Goal: Navigation & Orientation: Find specific page/section

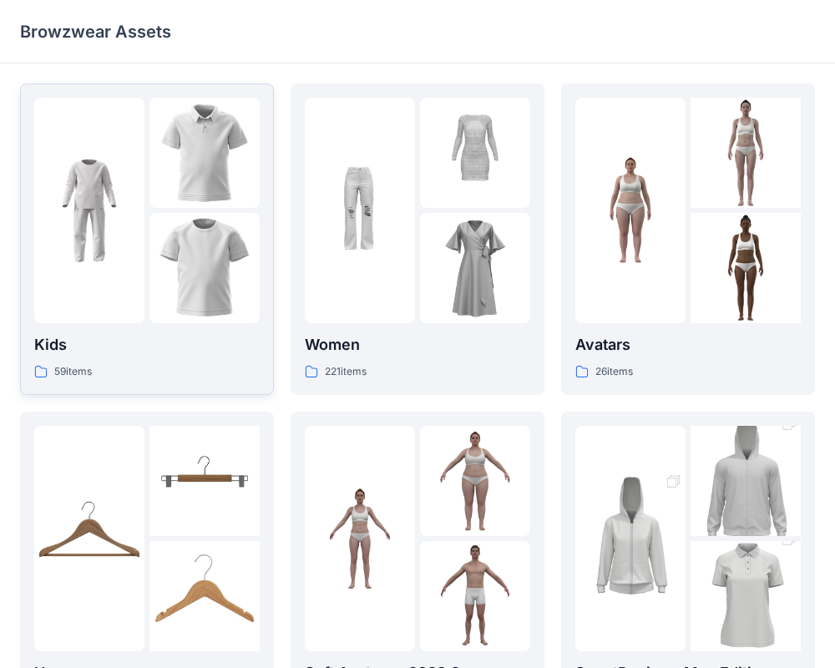
click at [230, 266] on div at bounding box center [204, 268] width 110 height 110
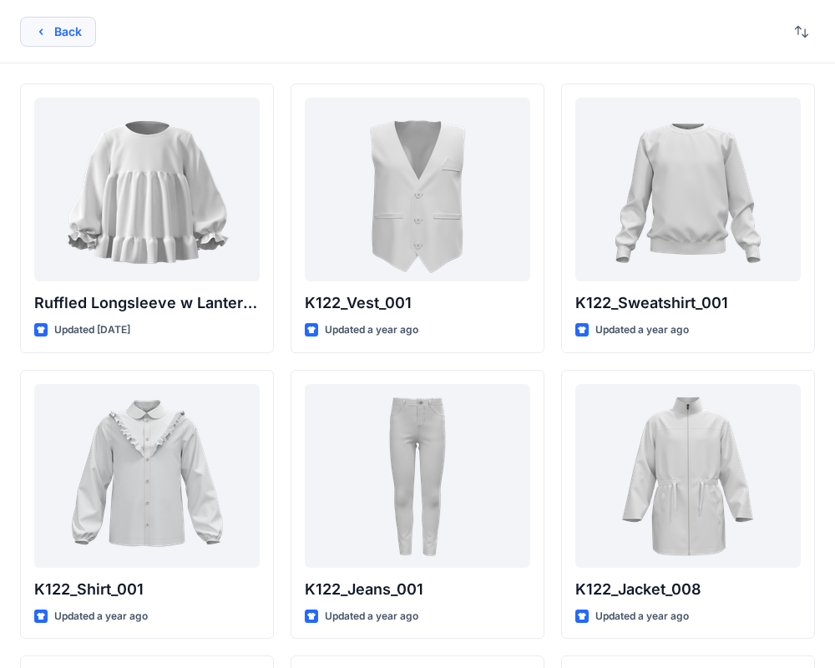
click at [40, 26] on icon "button" at bounding box center [40, 31] width 13 height 13
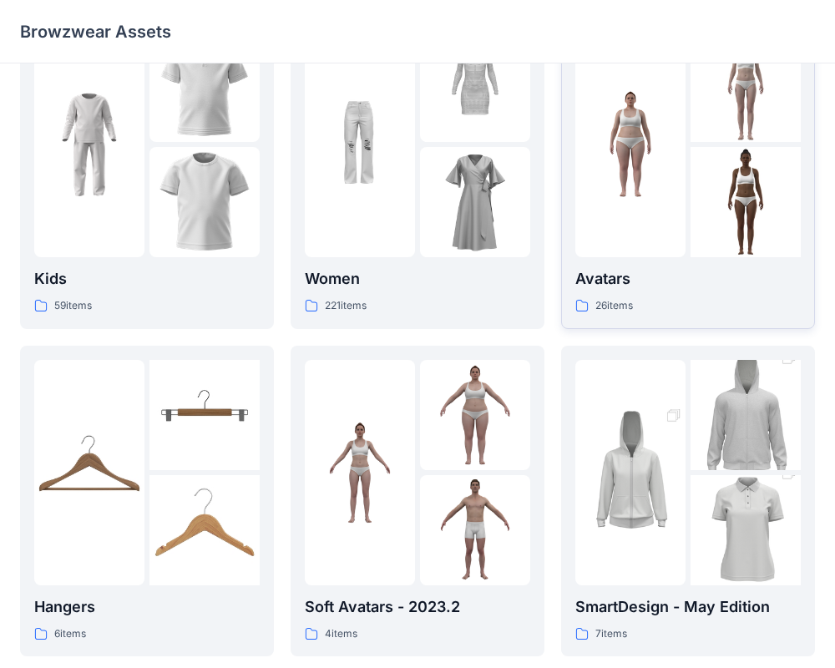
scroll to position [68, 0]
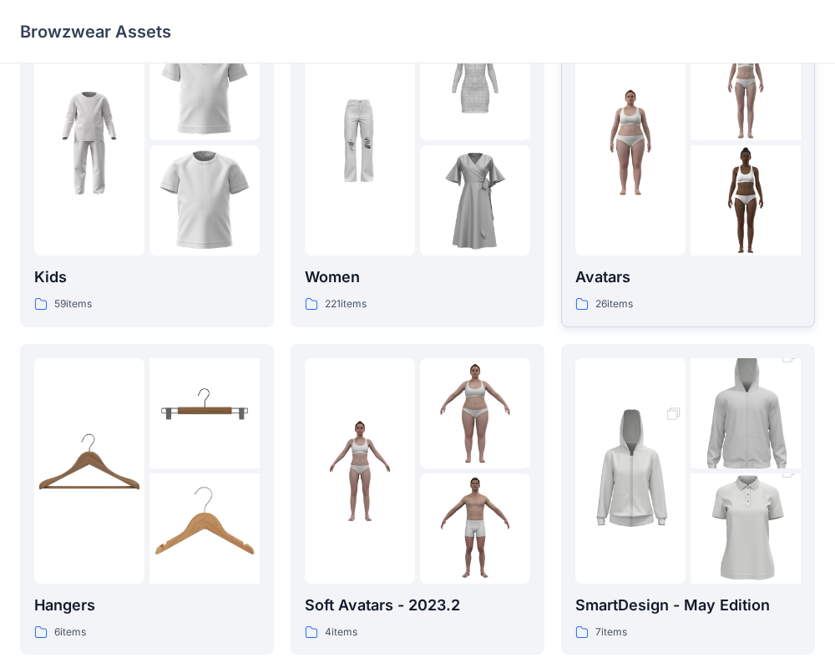
click at [635, 230] on div at bounding box center [630, 142] width 110 height 225
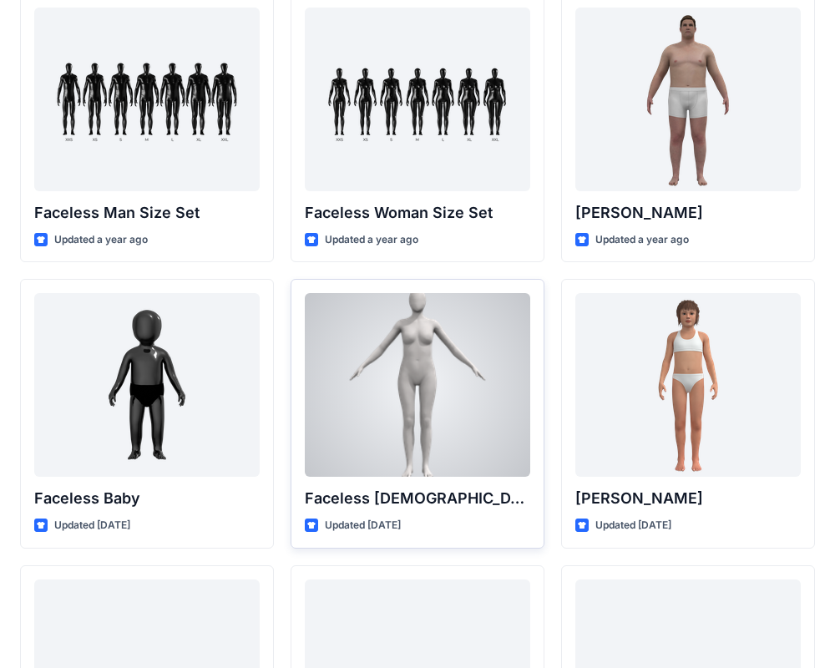
scroll to position [947, 0]
